Goal: Task Accomplishment & Management: Use online tool/utility

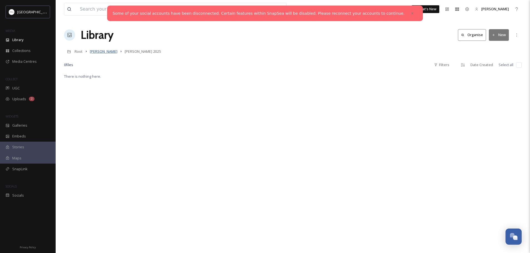
click at [102, 51] on span "[PERSON_NAME]" at bounding box center [104, 51] width 28 height 5
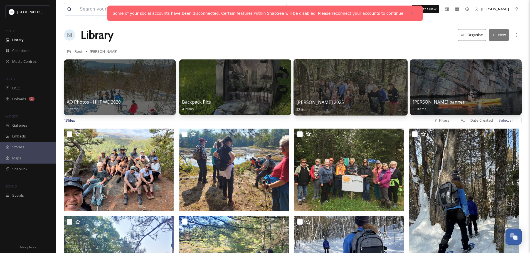
click at [357, 88] on div at bounding box center [350, 87] width 114 height 57
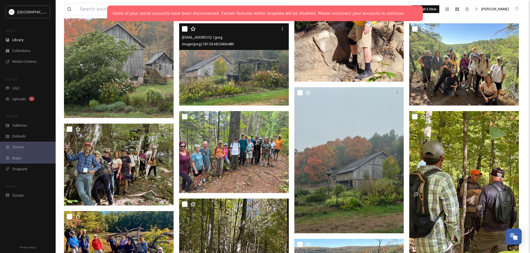
scroll to position [473, 0]
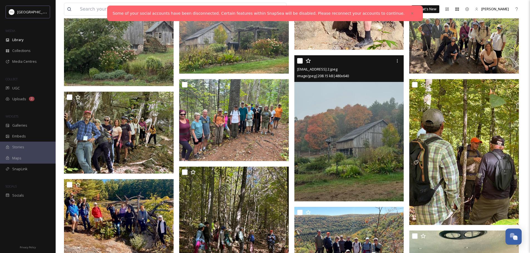
click at [363, 147] on img at bounding box center [349, 128] width 110 height 146
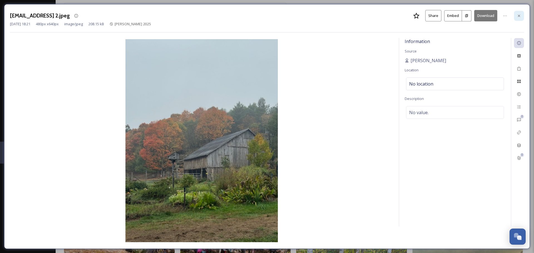
click at [519, 16] on icon at bounding box center [519, 15] width 2 height 2
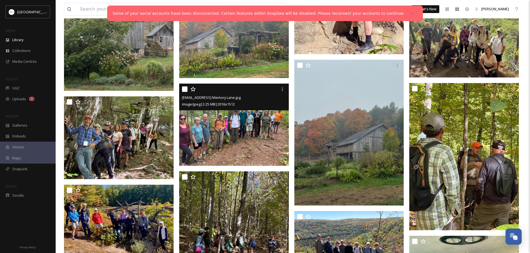
click at [245, 131] on img at bounding box center [234, 125] width 110 height 82
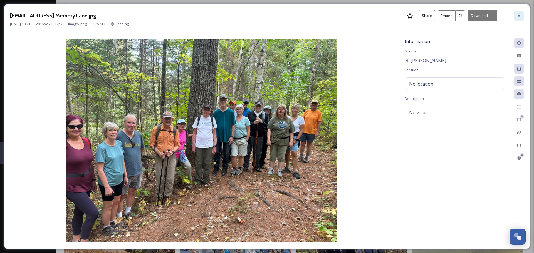
click at [519, 16] on icon at bounding box center [519, 16] width 4 height 4
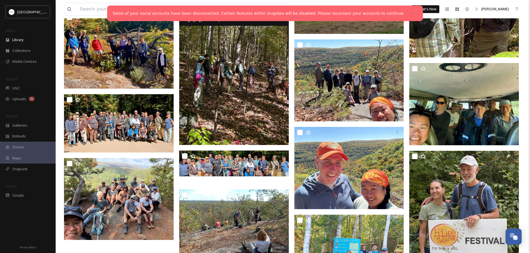
scroll to position [668, 0]
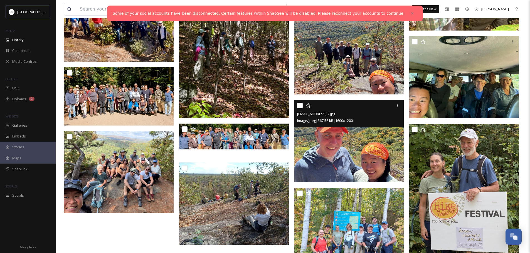
click at [356, 145] on img at bounding box center [349, 141] width 110 height 82
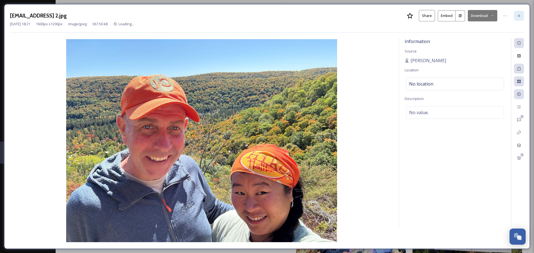
click at [520, 15] on icon at bounding box center [519, 15] width 2 height 2
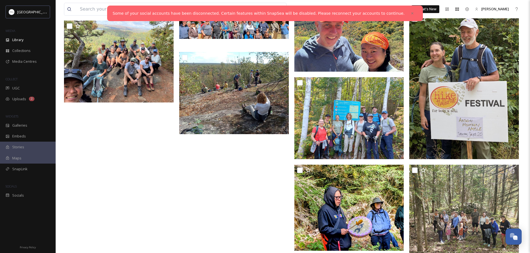
scroll to position [751, 0]
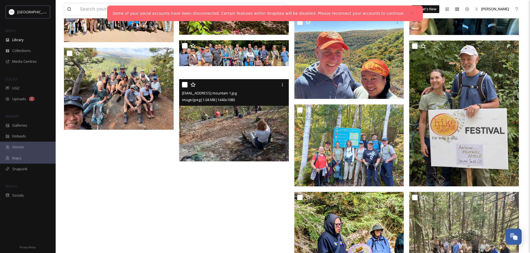
click at [248, 125] on img at bounding box center [234, 120] width 110 height 82
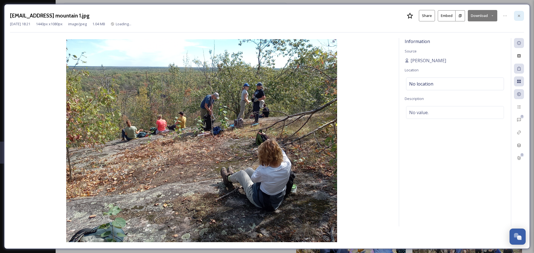
click at [519, 16] on icon at bounding box center [519, 15] width 2 height 2
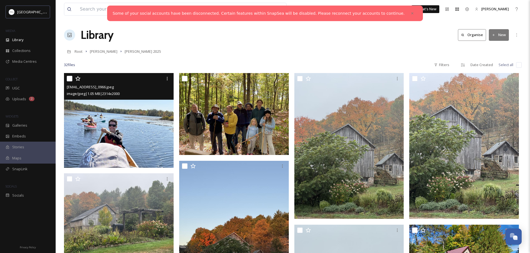
click at [128, 124] on img at bounding box center [119, 120] width 110 height 95
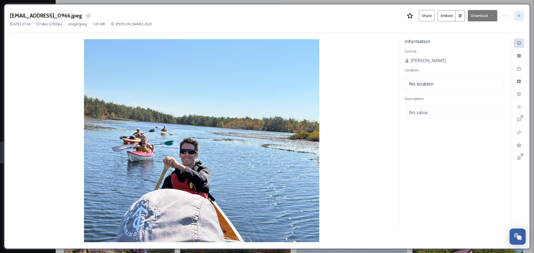
click at [519, 14] on icon at bounding box center [519, 16] width 4 height 4
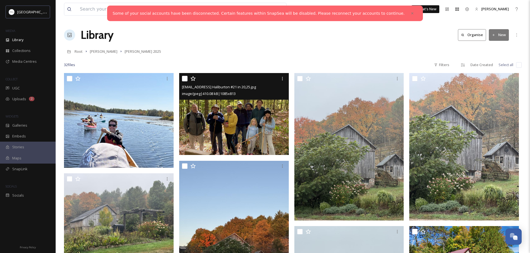
click at [249, 110] on img at bounding box center [234, 114] width 110 height 82
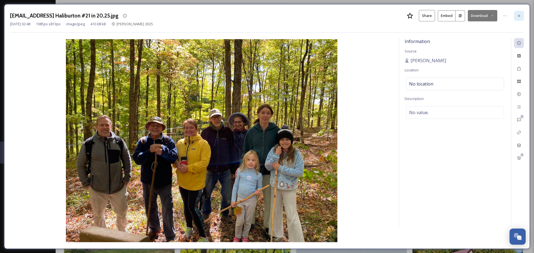
click at [519, 16] on icon at bounding box center [519, 15] width 2 height 2
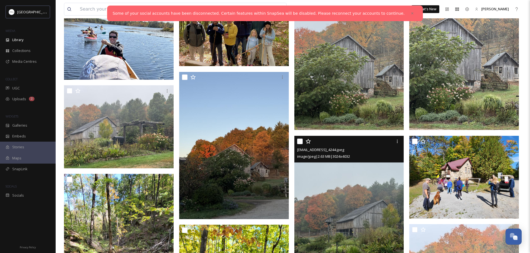
scroll to position [111, 0]
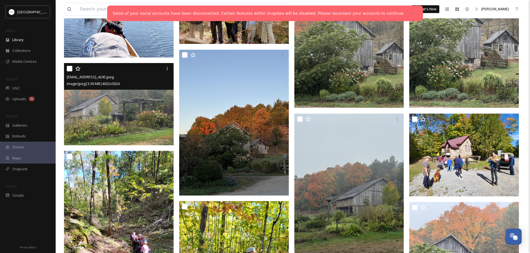
click at [134, 108] on img at bounding box center [119, 104] width 110 height 82
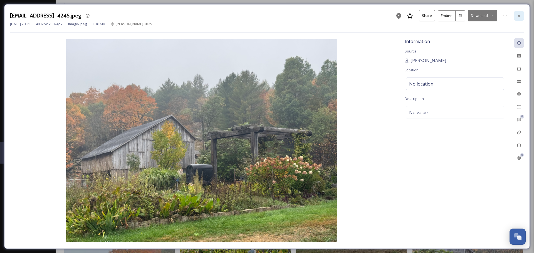
click at [519, 15] on icon at bounding box center [519, 15] width 2 height 2
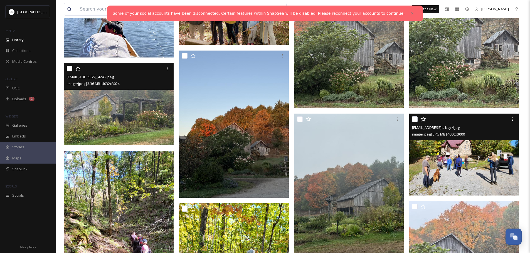
click at [445, 159] on img at bounding box center [464, 155] width 110 height 82
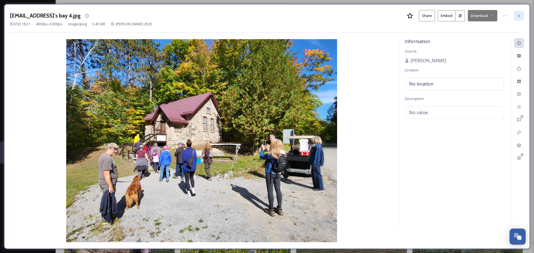
click at [520, 14] on icon at bounding box center [519, 16] width 4 height 4
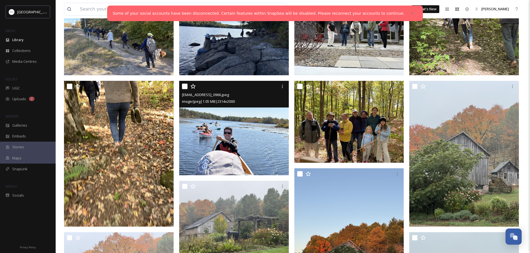
scroll to position [83, 0]
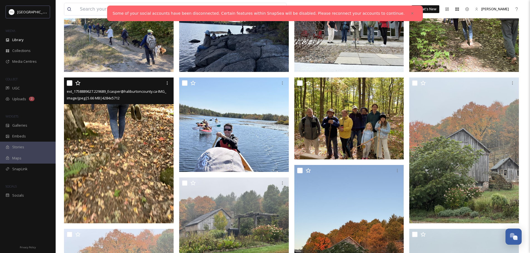
click at [70, 83] on input "checkbox" at bounding box center [70, 83] width 6 height 6
checkbox input "true"
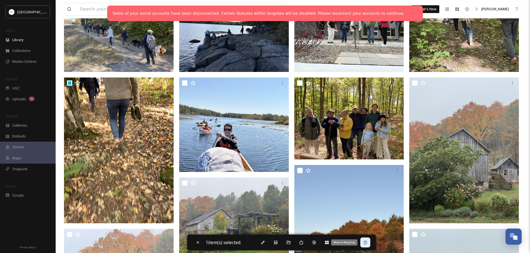
click at [368, 243] on icon at bounding box center [365, 243] width 4 height 4
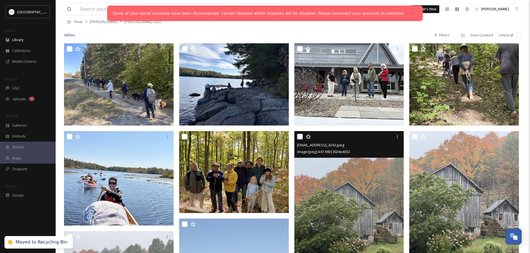
scroll to position [28, 0]
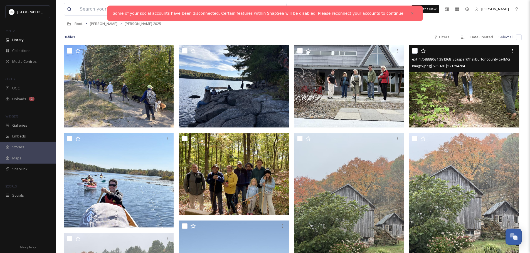
click at [454, 107] on img at bounding box center [464, 86] width 110 height 82
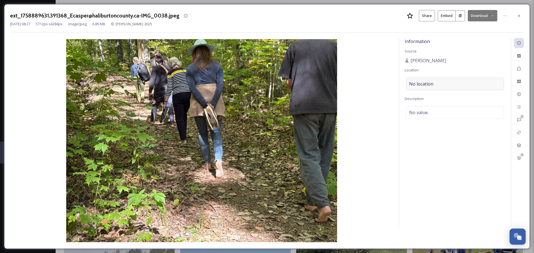
click at [435, 85] on div "No location" at bounding box center [455, 84] width 98 height 13
click at [435, 85] on input at bounding box center [455, 84] width 97 height 12
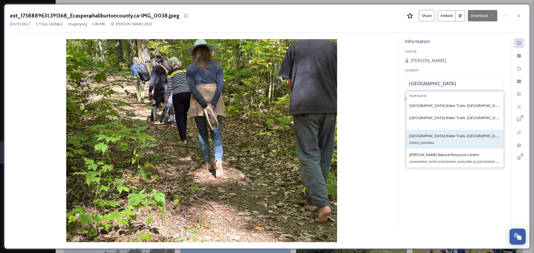
type input "Frost Centre"
click at [459, 138] on span "Haliburton Highlands Water Trails- Frost Centre Access Point" at bounding box center [467, 135] width 115 height 5
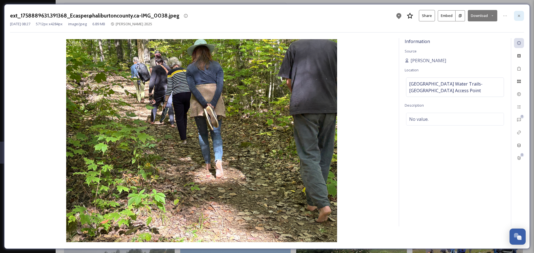
click at [520, 15] on icon at bounding box center [519, 16] width 4 height 4
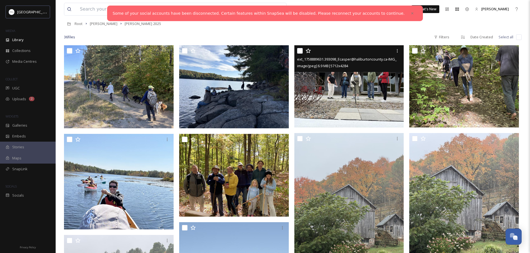
click at [363, 102] on img at bounding box center [349, 86] width 110 height 82
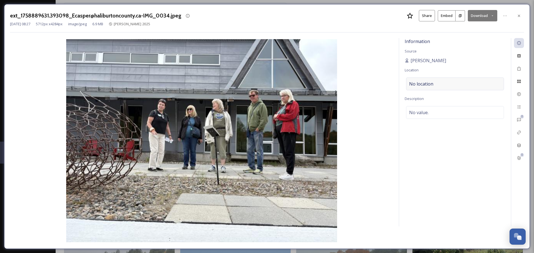
click at [428, 82] on span "No location" at bounding box center [421, 84] width 24 height 7
click at [428, 84] on input at bounding box center [455, 84] width 97 height 12
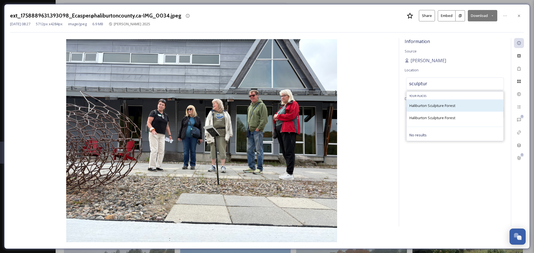
type input "sculptur"
click at [442, 107] on span "Haliburton Sculpture Forest" at bounding box center [433, 105] width 46 height 5
click at [455, 107] on span "Haliburton Sculpture Forest" at bounding box center [433, 105] width 46 height 5
click at [448, 106] on span "Haliburton Sculpture Forest" at bounding box center [433, 105] width 46 height 5
click at [419, 104] on span "Haliburton Sculpture Forest" at bounding box center [433, 105] width 46 height 5
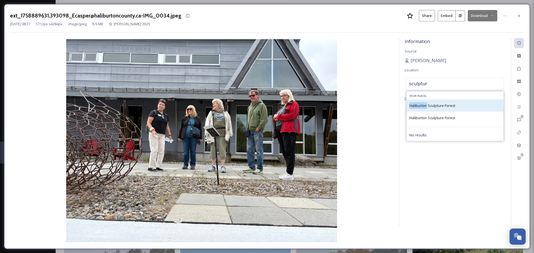
click at [419, 105] on span "Haliburton Sculpture Forest" at bounding box center [433, 105] width 46 height 5
click at [452, 106] on span "Haliburton Sculpture Forest" at bounding box center [433, 105] width 46 height 5
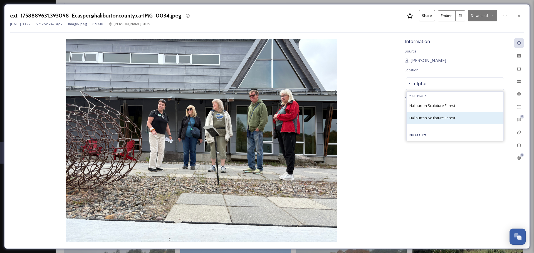
click at [450, 118] on span "Haliburton Sculpture Forest" at bounding box center [433, 117] width 46 height 5
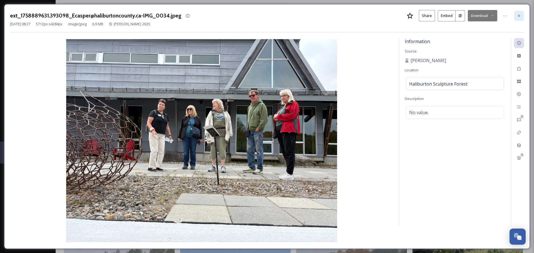
click at [518, 16] on icon at bounding box center [519, 16] width 4 height 4
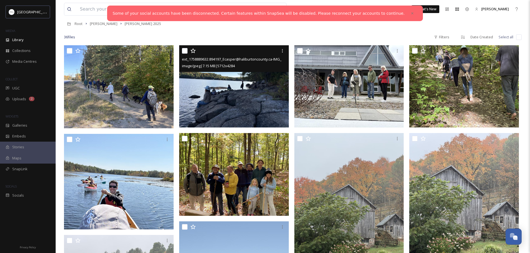
click at [251, 96] on img at bounding box center [234, 86] width 110 height 82
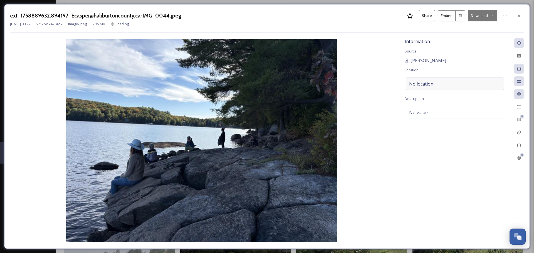
click at [435, 83] on div "No location" at bounding box center [455, 84] width 98 height 13
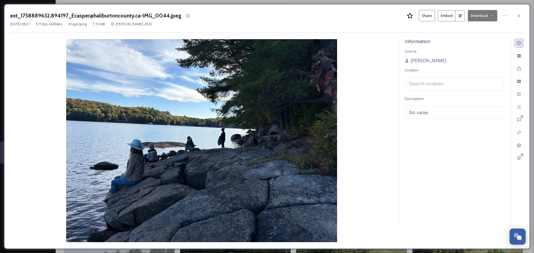
click at [435, 84] on input at bounding box center [455, 84] width 97 height 12
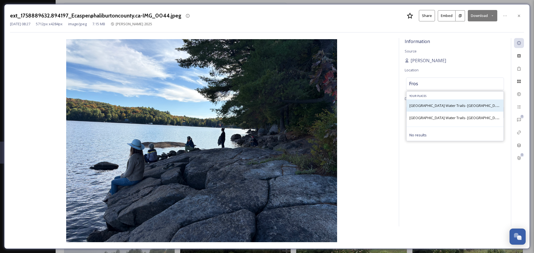
click at [449, 108] on span "Haliburton Highlands Water Trails- Frost Centre Access Point" at bounding box center [467, 105] width 115 height 5
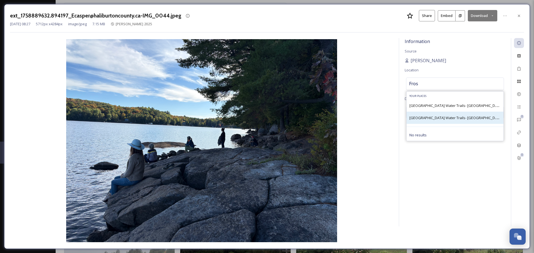
click at [450, 116] on span "Haliburton Highlands Water Trails- Frost Centre Access Point" at bounding box center [467, 117] width 115 height 5
click at [464, 116] on span "Haliburton Highlands Water Trails- Frost Centre Access Point" at bounding box center [467, 117] width 115 height 5
click at [425, 83] on input "Fros" at bounding box center [455, 84] width 97 height 12
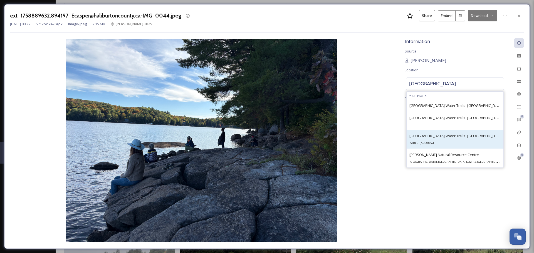
type input "Frost Centre"
click at [459, 138] on span "Haliburton Highlands Water Trails- Frost Centre Access Point" at bounding box center [467, 135] width 115 height 5
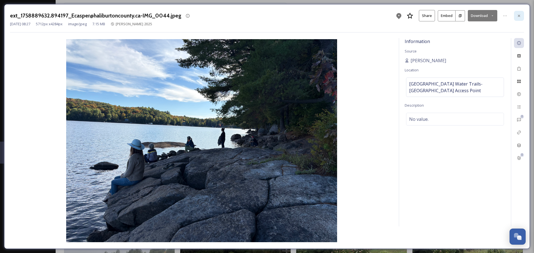
click at [520, 17] on icon at bounding box center [519, 15] width 2 height 2
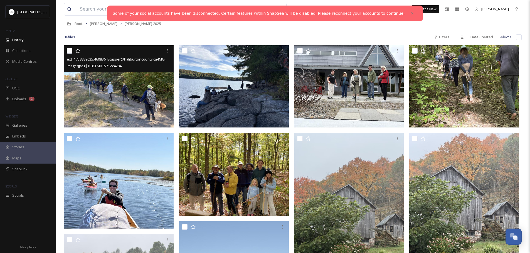
click at [138, 98] on img at bounding box center [119, 86] width 110 height 82
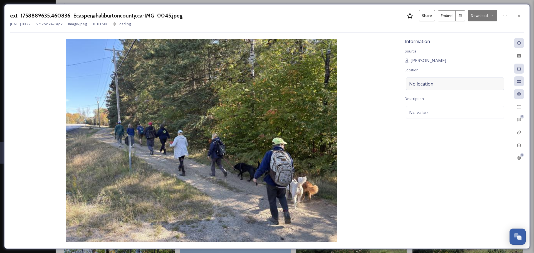
click at [431, 85] on span "No location" at bounding box center [421, 84] width 24 height 7
click at [426, 84] on input at bounding box center [455, 84] width 97 height 12
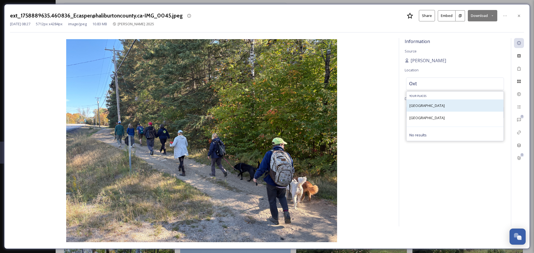
type input "Oxt"
click at [427, 107] on span "Oxtongue Lake" at bounding box center [427, 105] width 35 height 5
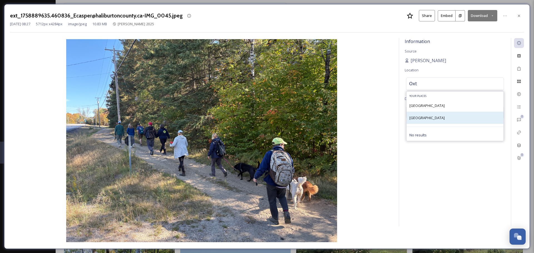
click at [425, 117] on span "Oxtongue Lake" at bounding box center [427, 117] width 35 height 5
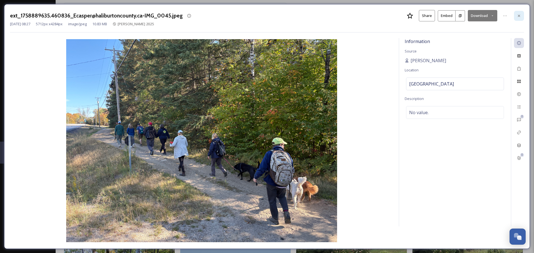
click at [520, 16] on icon at bounding box center [519, 16] width 4 height 4
